Goal: Information Seeking & Learning: Understand process/instructions

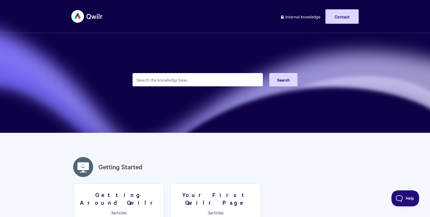
click at [177, 82] on input "Search the knowledge base" at bounding box center [198, 79] width 131 height 13
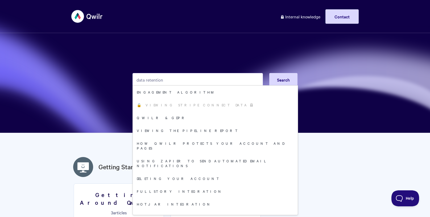
type input "data retention"
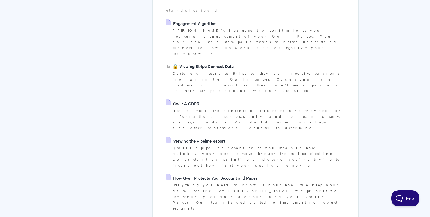
scroll to position [164, 0]
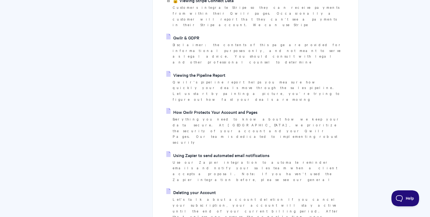
click at [191, 188] on link "Deleting your Account" at bounding box center [191, 192] width 50 height 8
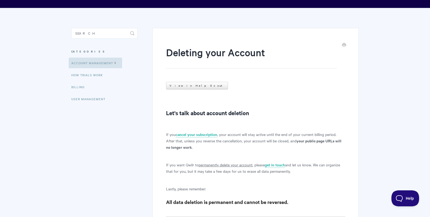
scroll to position [93, 0]
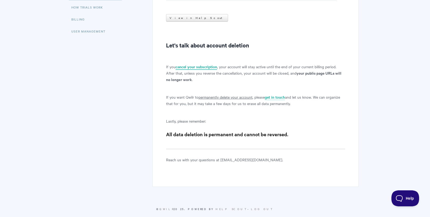
click at [193, 67] on link "cancel your subscription" at bounding box center [197, 67] width 42 height 6
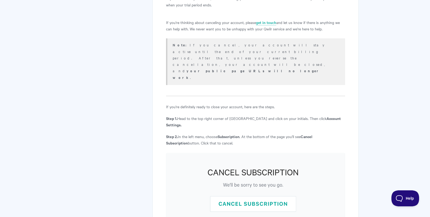
scroll to position [140, 0]
